Goal: Task Accomplishment & Management: Complete application form

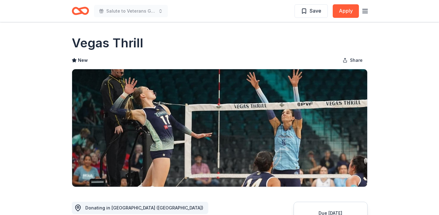
click at [84, 13] on icon "Home" at bounding box center [83, 11] width 10 height 6
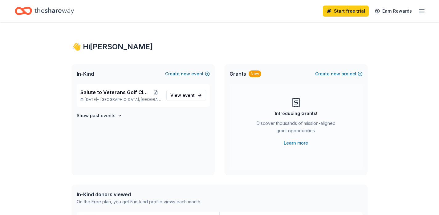
click at [205, 73] on button "Create new event" at bounding box center [187, 73] width 45 height 7
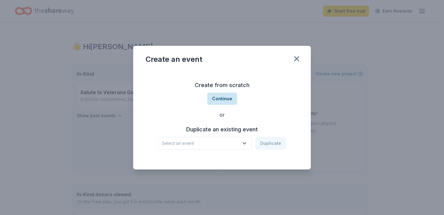
click at [217, 100] on button "Continue" at bounding box center [222, 99] width 30 height 12
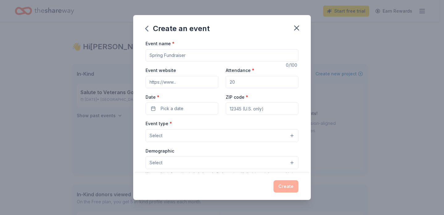
click at [222, 57] on input "Event name *" at bounding box center [221, 55] width 153 height 12
type input "52 Bites"
type input "[DOMAIN_NAME]"
click at [241, 82] on input "Attendance *" at bounding box center [261, 82] width 73 height 12
type input "5000"
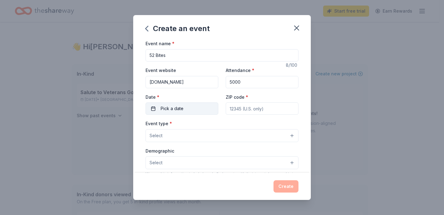
click at [200, 107] on button "Pick a date" at bounding box center [181, 109] width 73 height 12
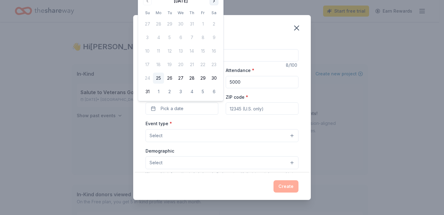
click at [214, 2] on button "Go to next month" at bounding box center [213, 1] width 9 height 9
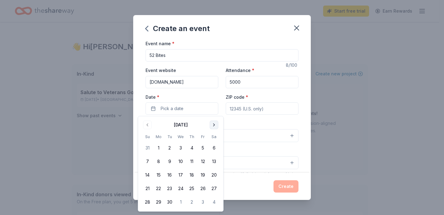
click at [214, 126] on button "Go to next month" at bounding box center [213, 125] width 9 height 9
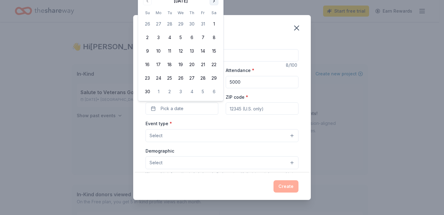
click at [215, 2] on button "Go to next month" at bounding box center [213, 1] width 9 height 9
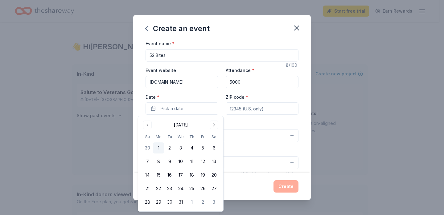
click at [159, 147] on button "1" at bounding box center [158, 148] width 11 height 11
click at [251, 111] on input "ZIP code *" at bounding box center [261, 109] width 73 height 12
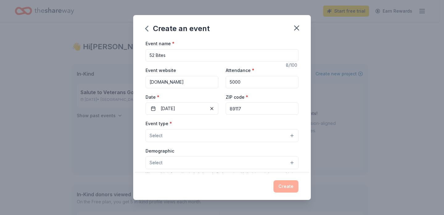
type input "89117"
click at [237, 138] on button "Select" at bounding box center [221, 135] width 153 height 13
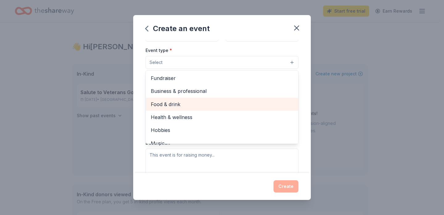
click at [230, 103] on span "Food & drink" at bounding box center [222, 104] width 142 height 8
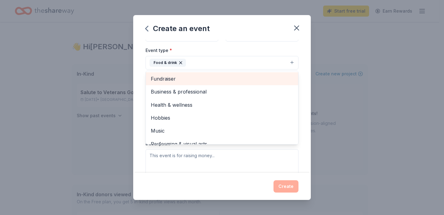
click at [228, 80] on span "Fundraiser" at bounding box center [222, 79] width 142 height 8
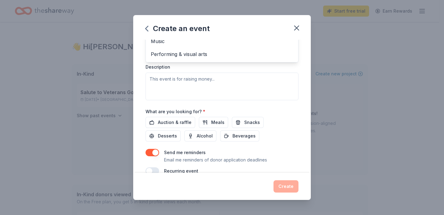
scroll to position [162, 0]
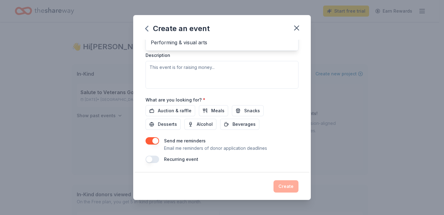
click at [238, 77] on div "Event type * Food & drink Fundraiser Business & professional Health & wellness …" at bounding box center [221, 23] width 153 height 130
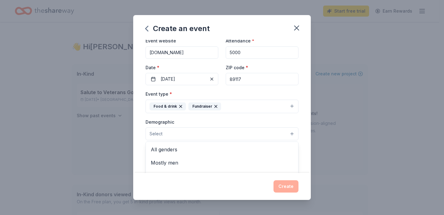
click at [285, 135] on button "Select" at bounding box center [221, 134] width 153 height 13
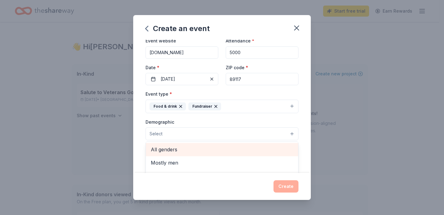
click at [266, 150] on span "All genders" at bounding box center [222, 150] width 142 height 8
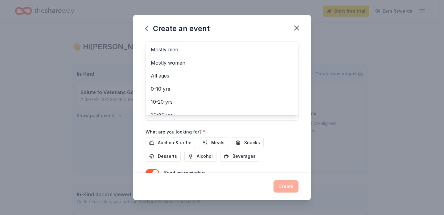
scroll to position [141, 0]
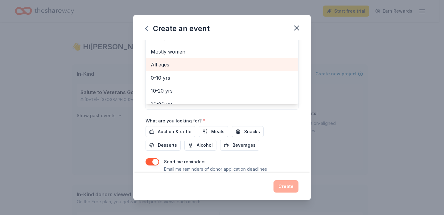
click at [201, 68] on span "All ages" at bounding box center [222, 65] width 142 height 8
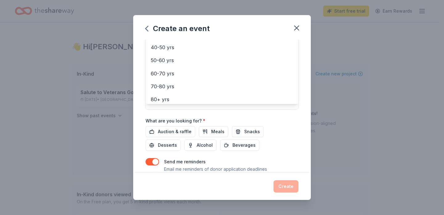
scroll to position [73, 0]
click at [291, 125] on div "Event name * 52 Bites 8 /100 Event website [DOMAIN_NAME] Attendance * 5000 Date…" at bounding box center [221, 41] width 153 height 286
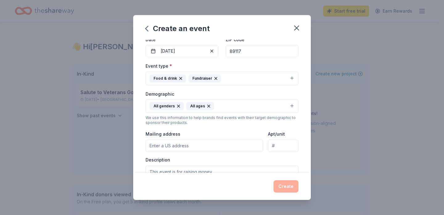
click at [230, 148] on input "Mailing address" at bounding box center [203, 146] width 117 height 12
type input "[STREET_ADDRESS] Suite 165"
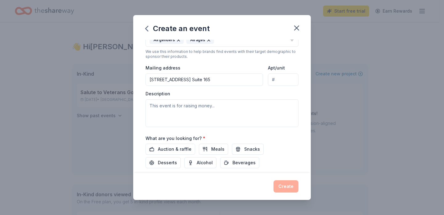
scroll to position [128, 0]
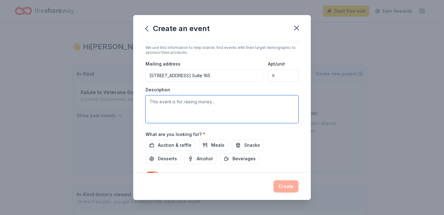
click at [254, 110] on textarea at bounding box center [221, 109] width 153 height 28
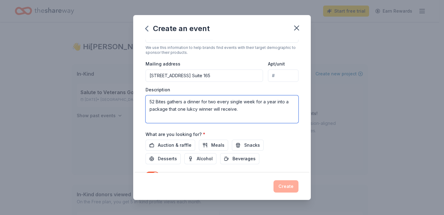
click at [193, 108] on textarea "52 Bites gathers a dinner for two every single week for a year into a package t…" at bounding box center [221, 109] width 153 height 28
click at [197, 109] on textarea "52 Bites gathers a dinner for two every single week for a year into a package t…" at bounding box center [221, 109] width 153 height 28
click at [262, 110] on textarea "52 Bites gathers a dinner for two every single week for a year into a package t…" at bounding box center [221, 109] width 153 height 28
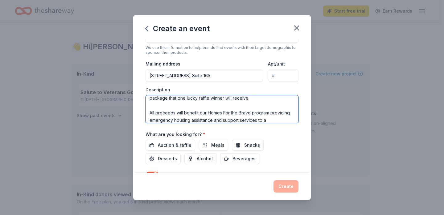
scroll to position [18, 0]
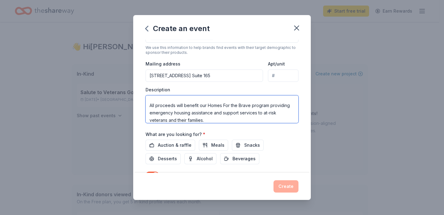
type textarea "52 Bites gathers a dinner for two every single week for a year into a package t…"
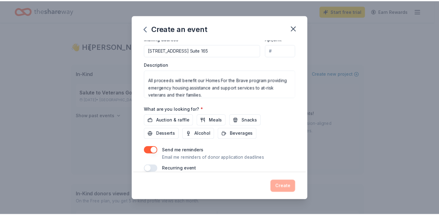
scroll to position [162, 0]
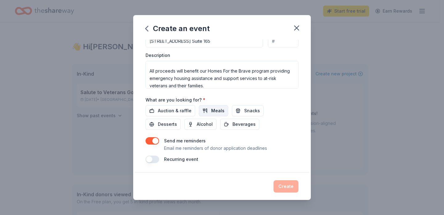
click at [216, 112] on span "Meals" at bounding box center [217, 110] width 13 height 7
click at [149, 143] on button "button" at bounding box center [152, 140] width 14 height 7
click at [282, 189] on button "Create" at bounding box center [285, 187] width 25 height 12
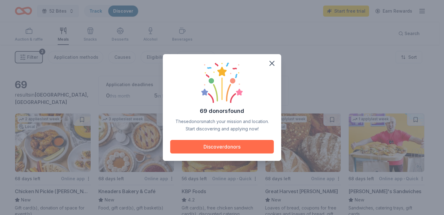
click at [245, 150] on button "Discover donors" at bounding box center [222, 147] width 104 height 14
